Goal: Task Accomplishment & Management: Use online tool/utility

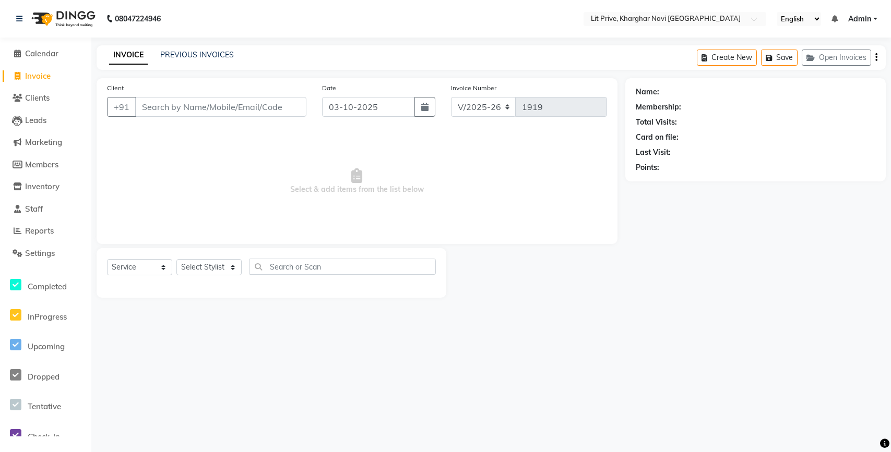
select select "5625"
select select "service"
click at [224, 267] on select "Select Stylist [PERSON_NAME] [PERSON_NAME] [PERSON_NAME] [PERSON_NAME] [PERSON_…" at bounding box center [208, 267] width 65 height 16
select select "38244"
click at [176, 259] on select "Select Stylist [PERSON_NAME] [PERSON_NAME] [PERSON_NAME] [PERSON_NAME] [PERSON_…" at bounding box center [208, 267] width 65 height 16
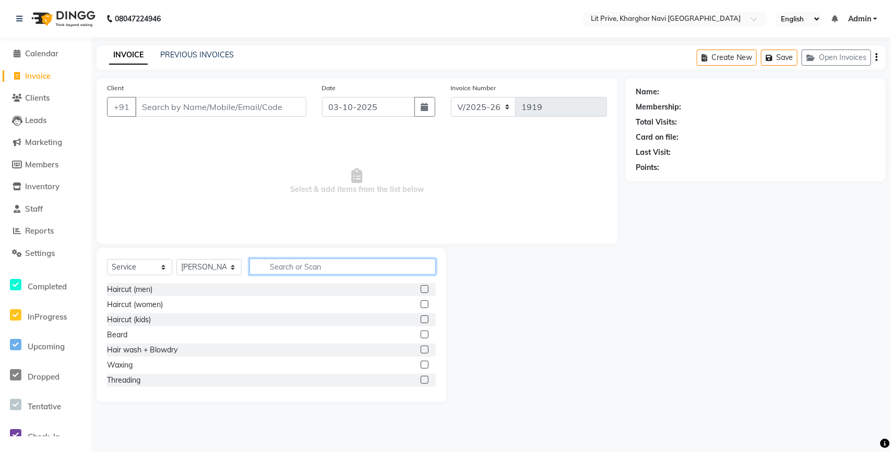
click at [387, 272] on input "text" at bounding box center [342, 267] width 186 height 16
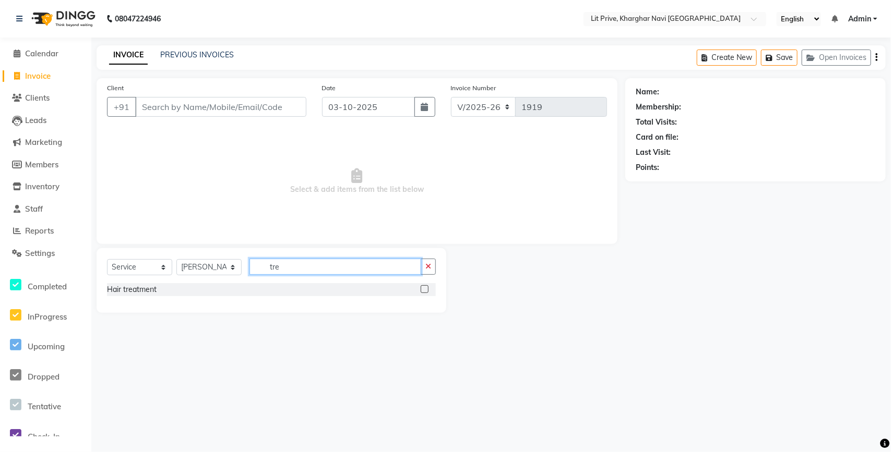
type input "tre"
click at [428, 288] on label at bounding box center [425, 289] width 8 height 8
click at [427, 288] on input "checkbox" at bounding box center [424, 289] width 7 height 7
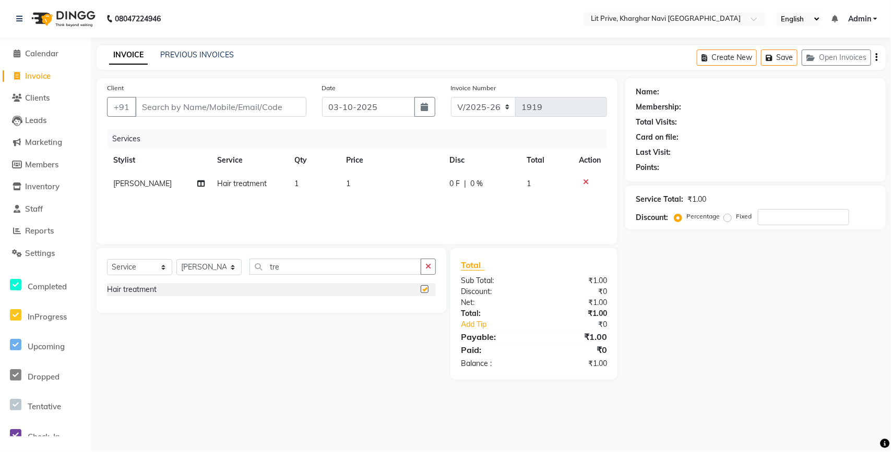
checkbox input "false"
click at [400, 187] on td "1" at bounding box center [391, 183] width 103 height 23
select select "38244"
click at [400, 186] on input "1" at bounding box center [394, 186] width 66 height 16
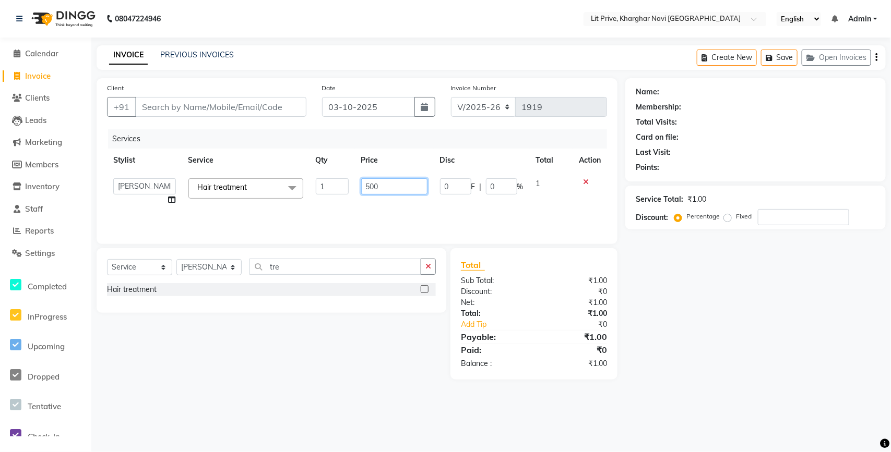
type input "5000"
click at [174, 112] on input "Client" at bounding box center [220, 107] width 171 height 20
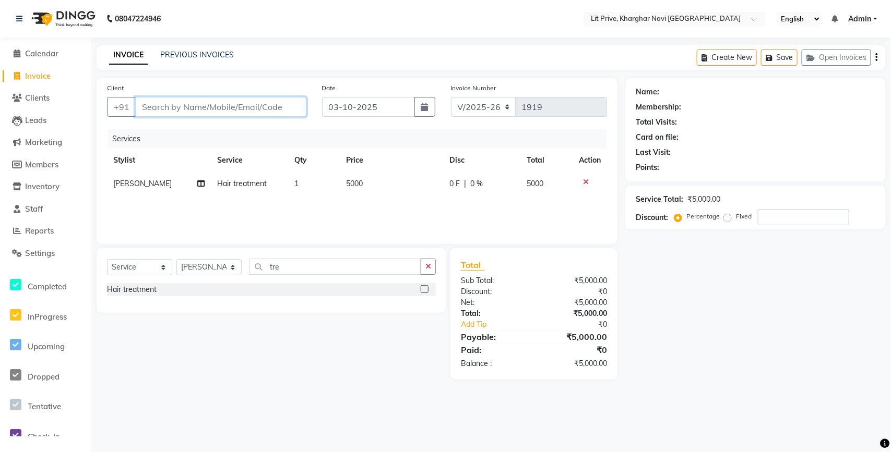
type input "l"
type input "0"
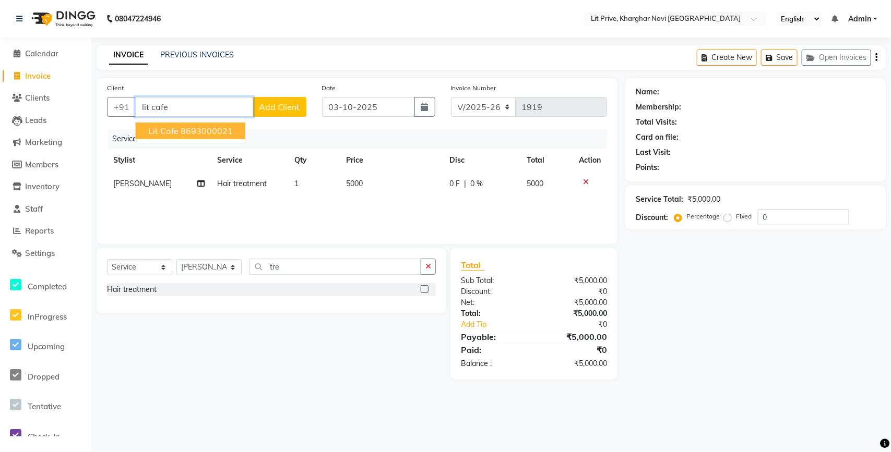
click at [188, 131] on ngb-highlight "8693000021" at bounding box center [207, 131] width 52 height 10
type input "8693000021"
click at [188, 131] on div "Services" at bounding box center [361, 138] width 507 height 19
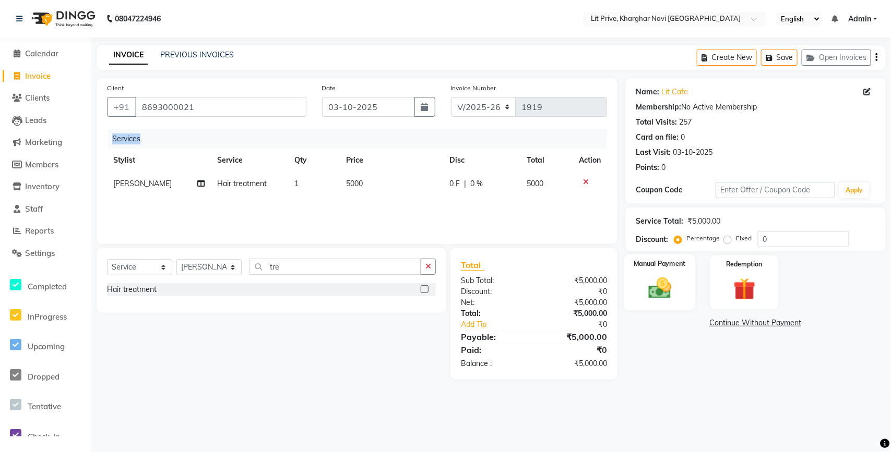
click at [662, 296] on img at bounding box center [660, 288] width 38 height 27
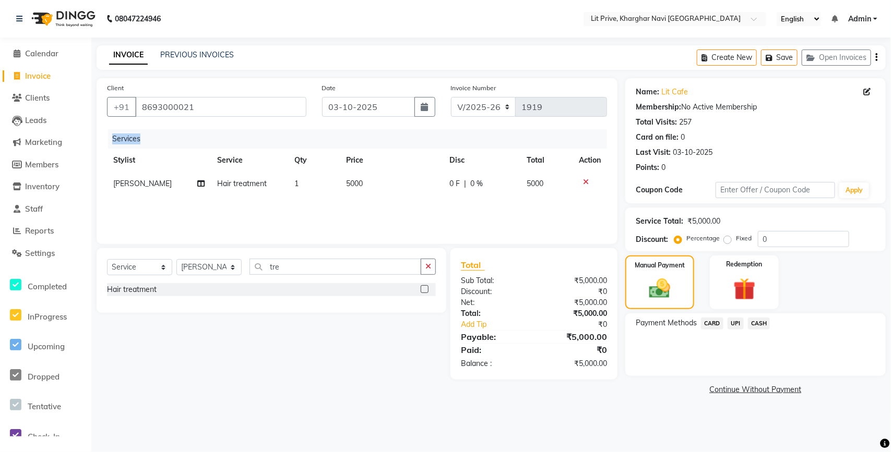
click at [731, 321] on span "UPI" at bounding box center [735, 324] width 16 height 12
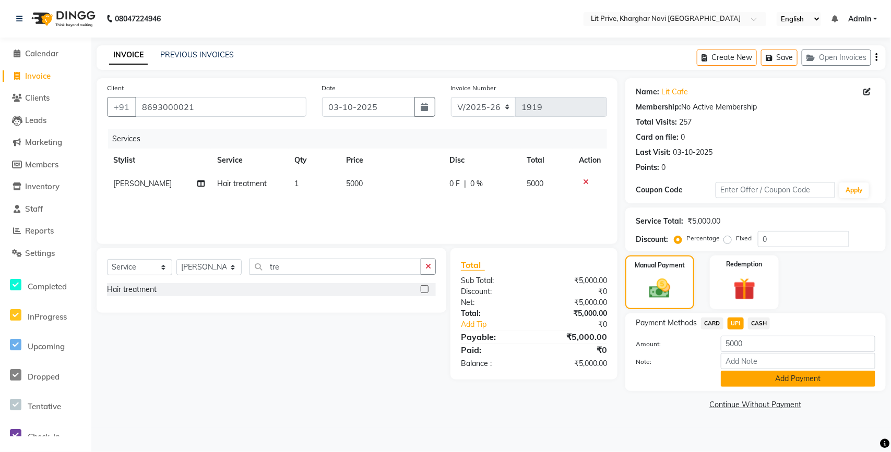
click at [735, 381] on button "Add Payment" at bounding box center [798, 379] width 154 height 16
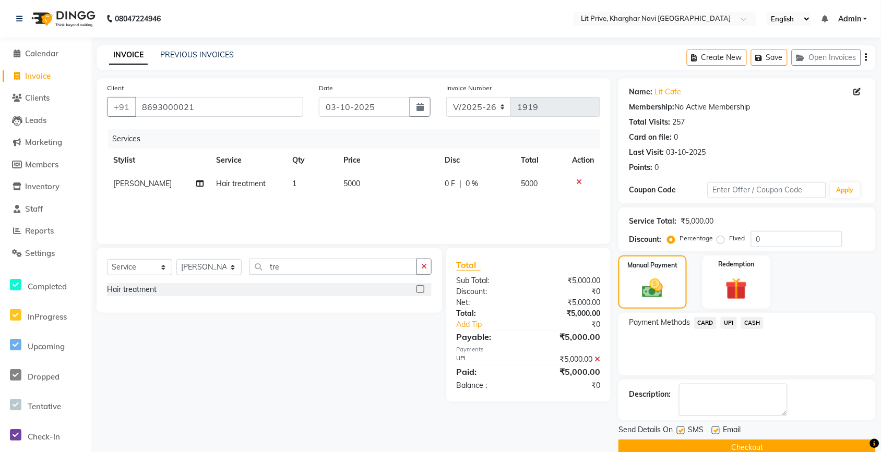
click at [718, 427] on div at bounding box center [715, 432] width 7 height 11
click at [681, 430] on label at bounding box center [681, 431] width 8 height 8
click at [681, 430] on input "checkbox" at bounding box center [680, 431] width 7 height 7
checkbox input "false"
click at [713, 436] on div at bounding box center [715, 432] width 7 height 11
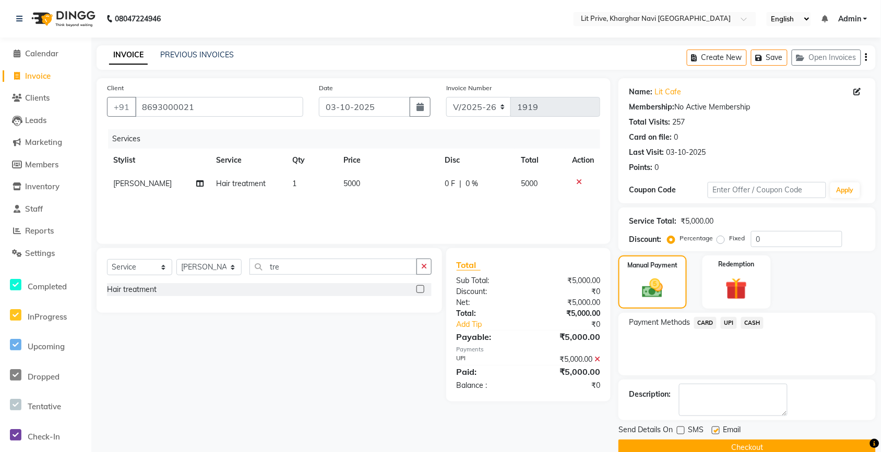
click at [717, 433] on label at bounding box center [716, 431] width 8 height 8
click at [717, 433] on input "checkbox" at bounding box center [715, 431] width 7 height 7
checkbox input "false"
click at [711, 445] on button "Checkout" at bounding box center [746, 448] width 257 height 16
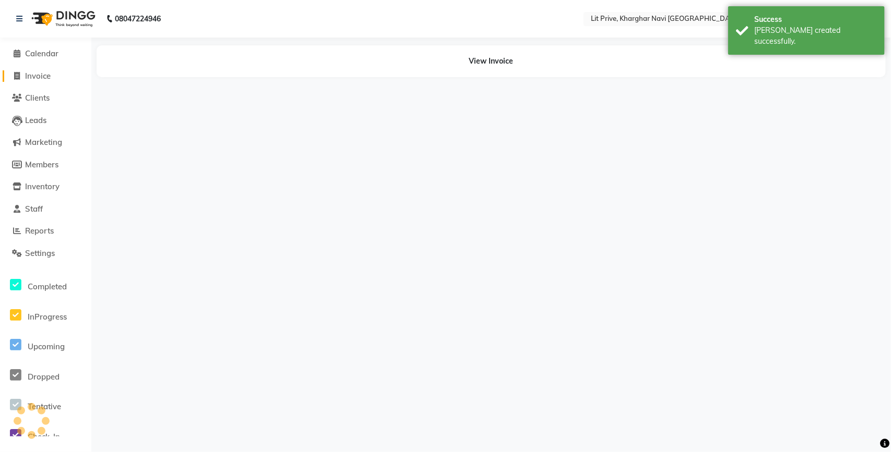
click at [47, 74] on span "Invoice" at bounding box center [38, 76] width 26 height 10
select select "service"
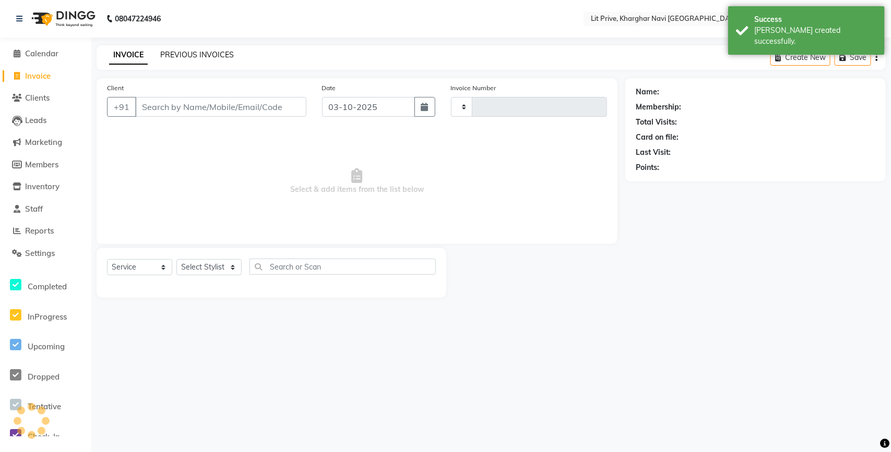
click at [221, 54] on link "PREVIOUS INVOICES" at bounding box center [197, 54] width 74 height 9
